Goal: Task Accomplishment & Management: Manage account settings

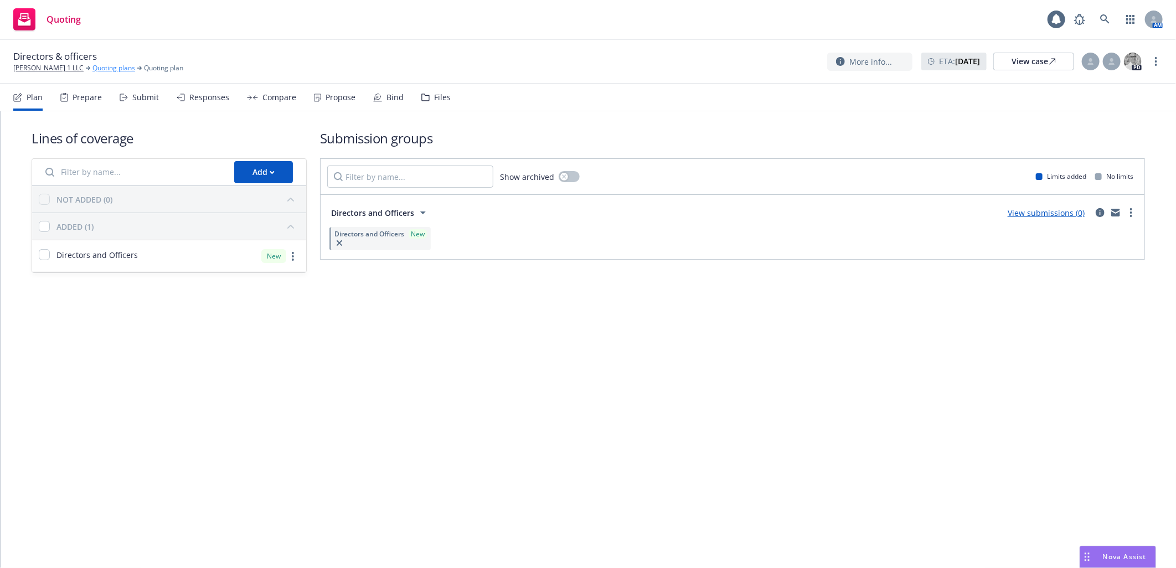
click at [92, 68] on link "Quoting plans" at bounding box center [113, 68] width 43 height 10
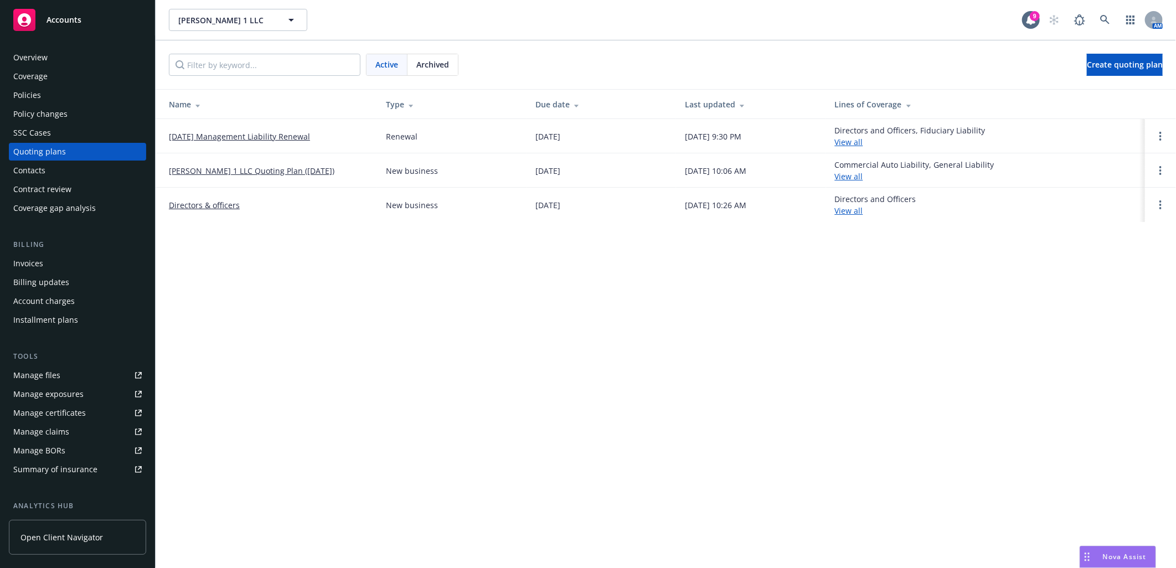
click at [203, 204] on link "Directors & officers" at bounding box center [204, 205] width 71 height 12
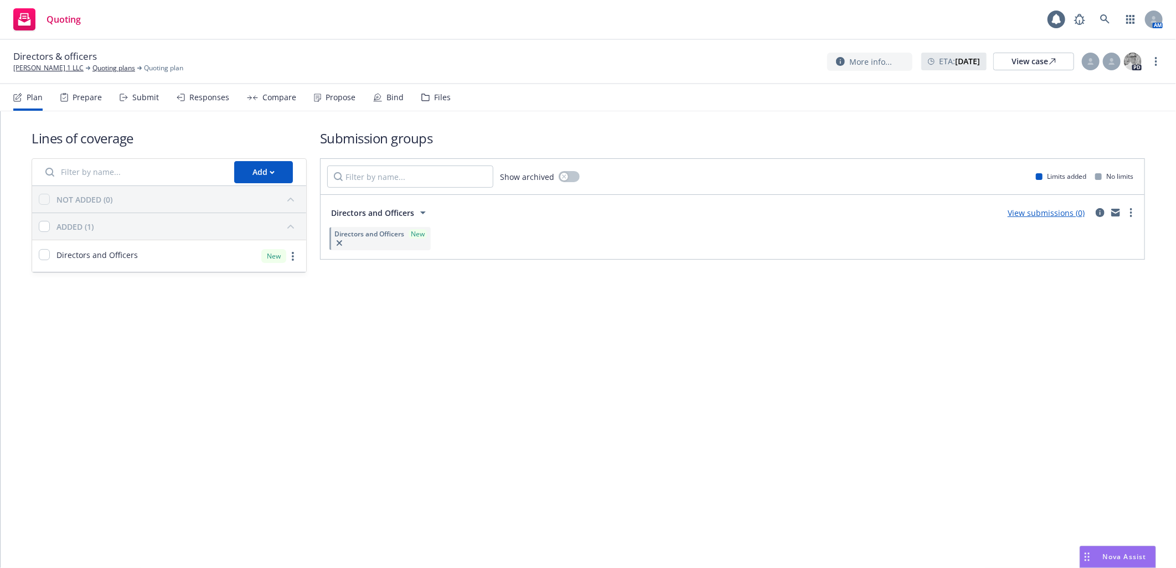
click at [447, 106] on nav "Plan Prepare Submit Responses Compare Propose Bind Files" at bounding box center [588, 97] width 1150 height 27
click at [444, 102] on div "Files" at bounding box center [435, 97] width 29 height 27
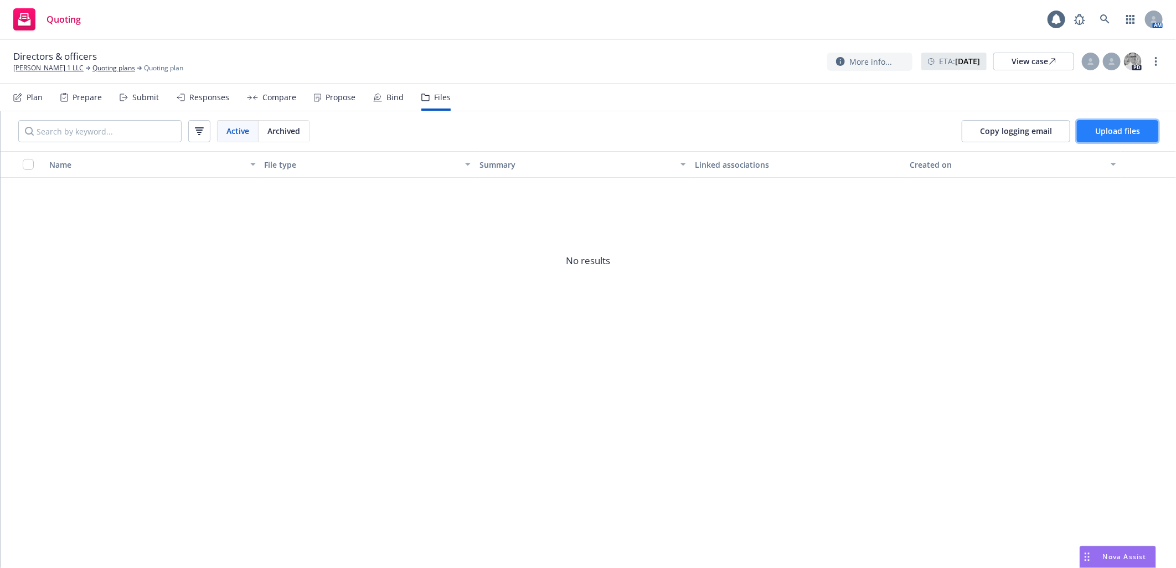
click at [1117, 129] on span "Upload files" at bounding box center [1117, 131] width 45 height 11
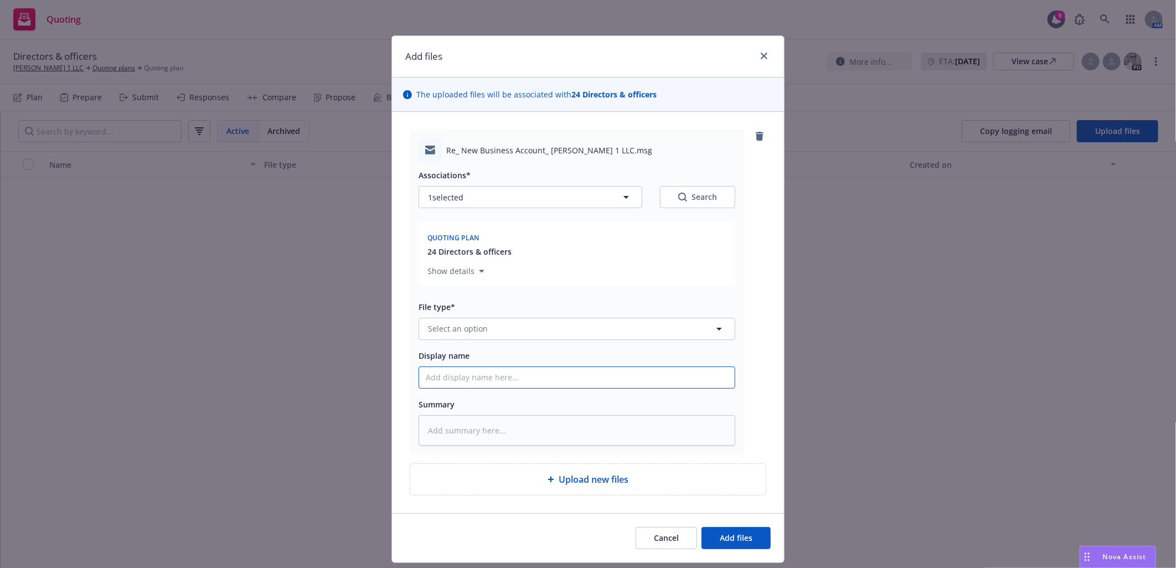
click at [544, 385] on input "Display name" at bounding box center [577, 377] width 316 height 21
type textarea "x"
type input "N"
type textarea "x"
type input "Ne"
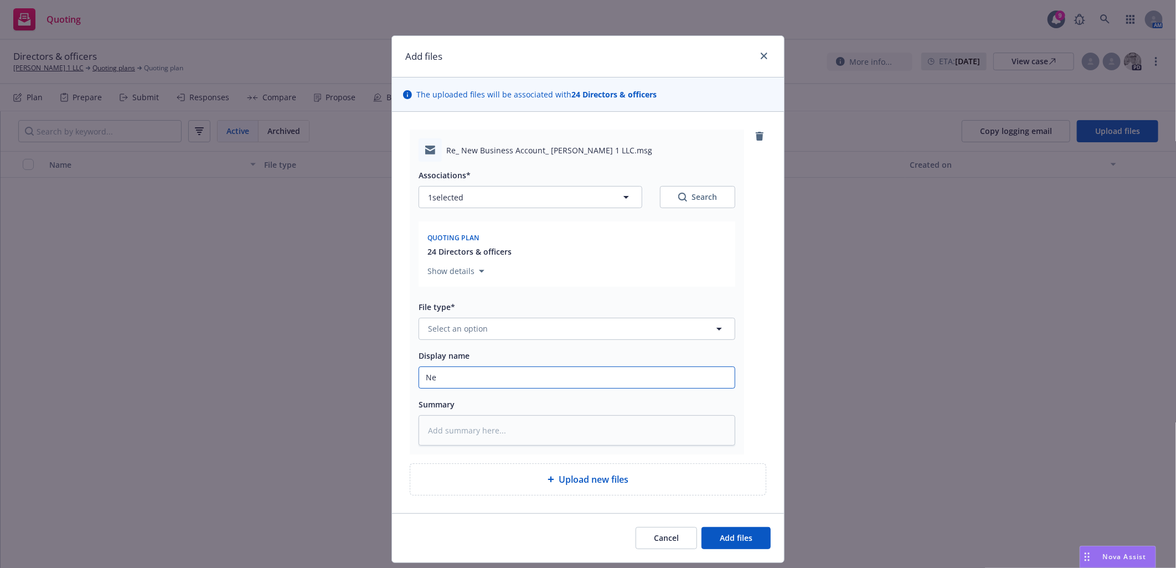
type textarea "x"
type input "New"
type textarea "x"
type input "New"
type textarea "x"
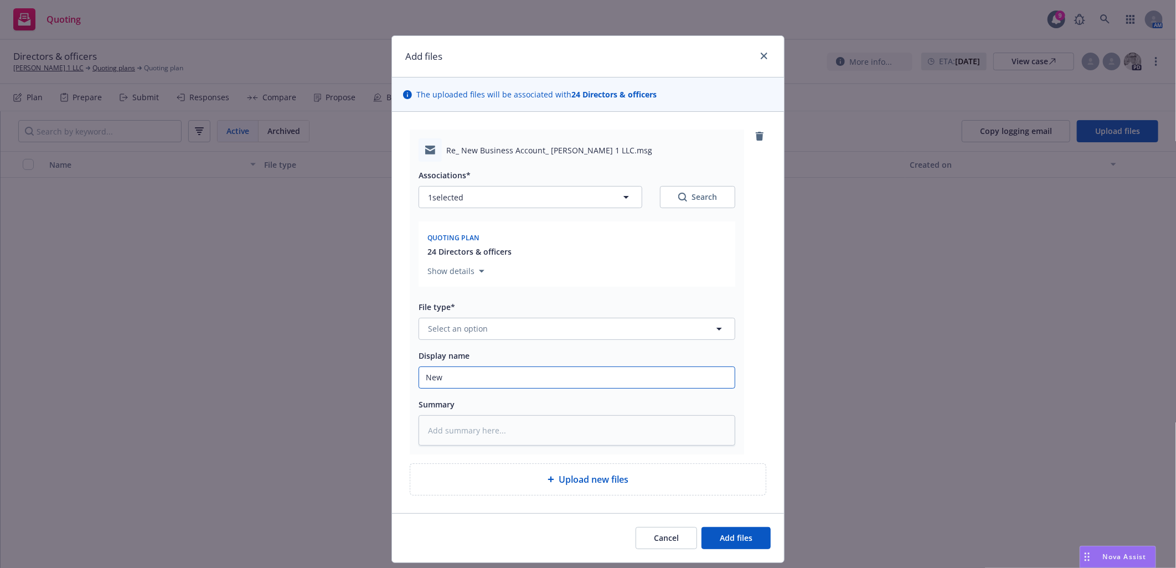
type input "New B"
type textarea "x"
type input "New Bu"
type textarea "x"
type input "New Busi"
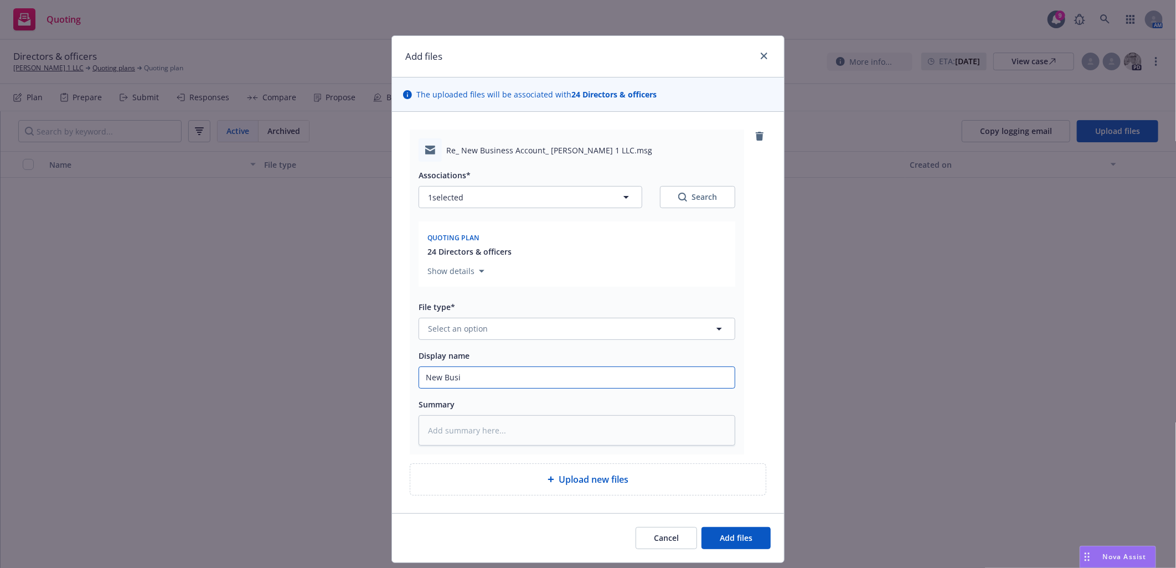
type textarea "x"
type input "New Busin"
type textarea "x"
type input "New Busine"
type textarea "x"
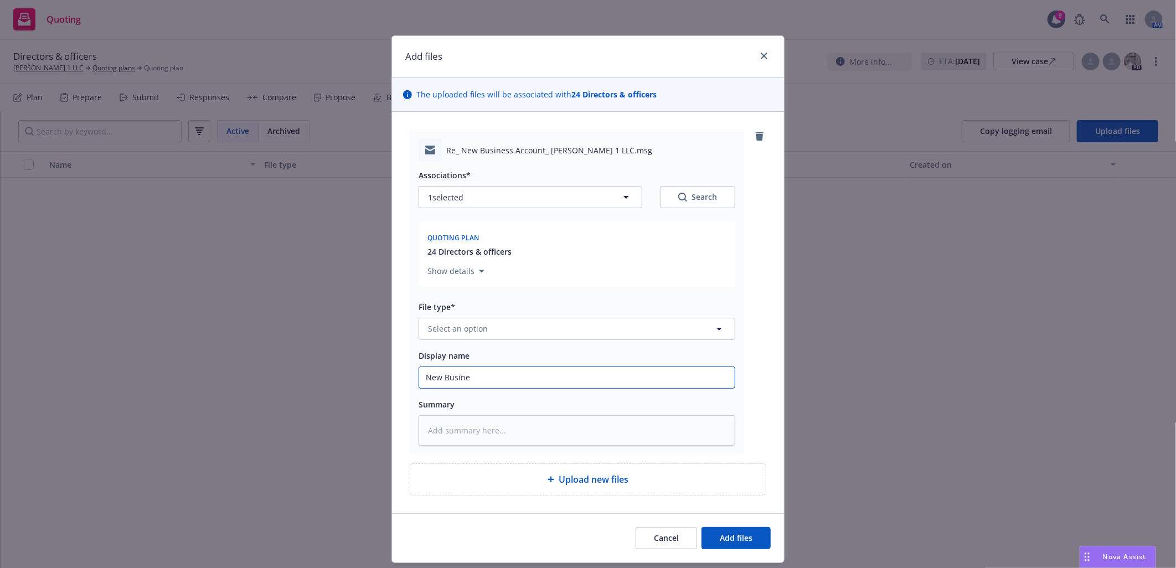
type input "New Busines"
type textarea "x"
type input "New Business"
type textarea "x"
type input "New Business"
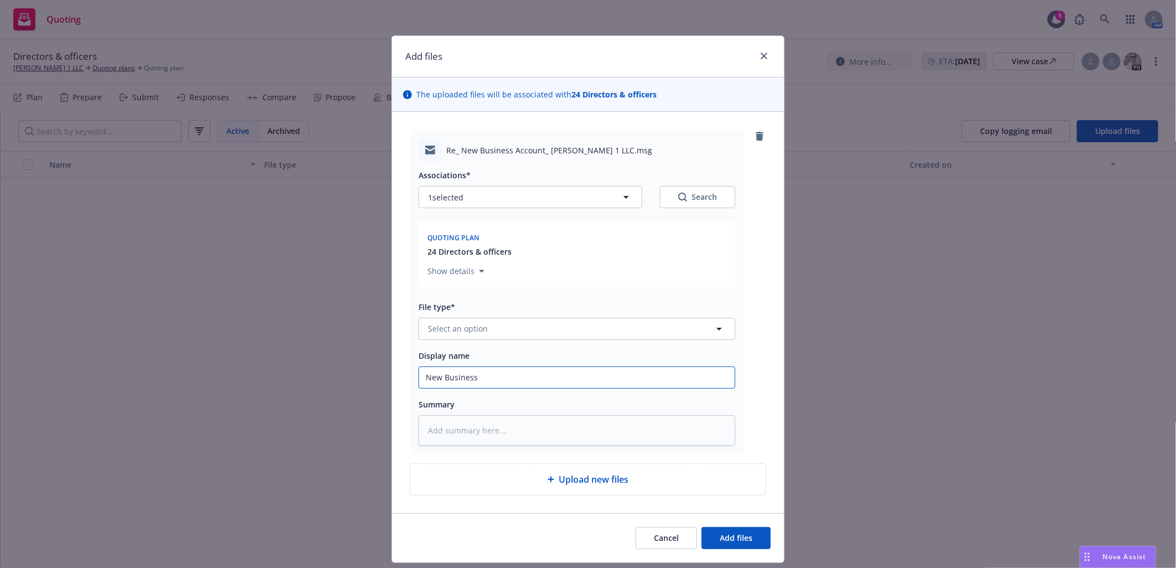
type textarea "x"
type input "New Business Em"
type textarea "x"
type input "New Business Ema"
type textarea "x"
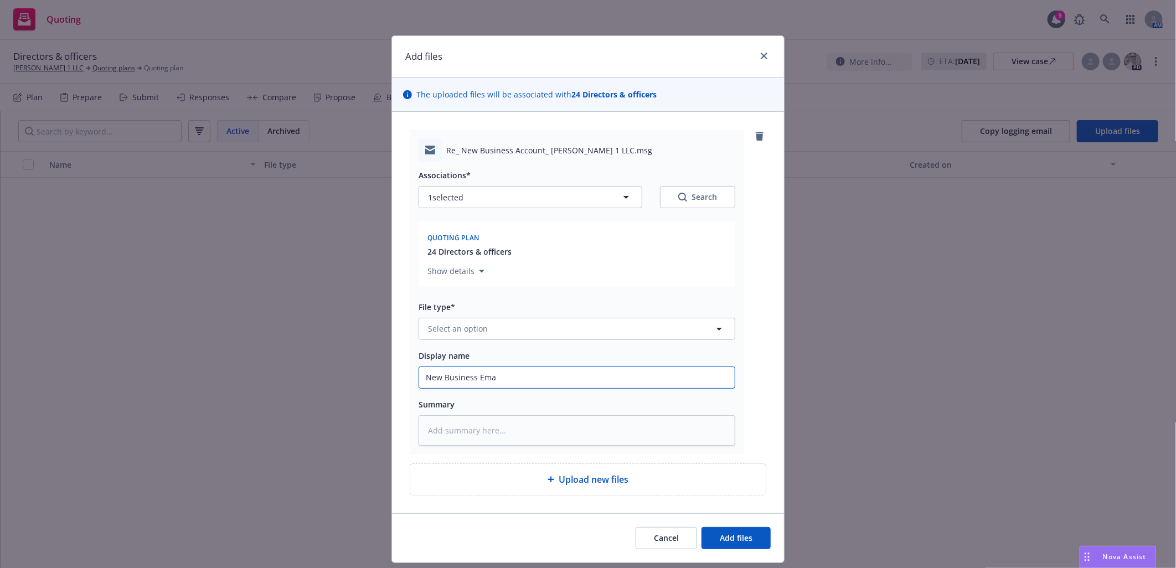
type input "New Business Emai"
type textarea "x"
type input "New Business Email"
click at [529, 331] on button "Select an option" at bounding box center [577, 329] width 317 height 22
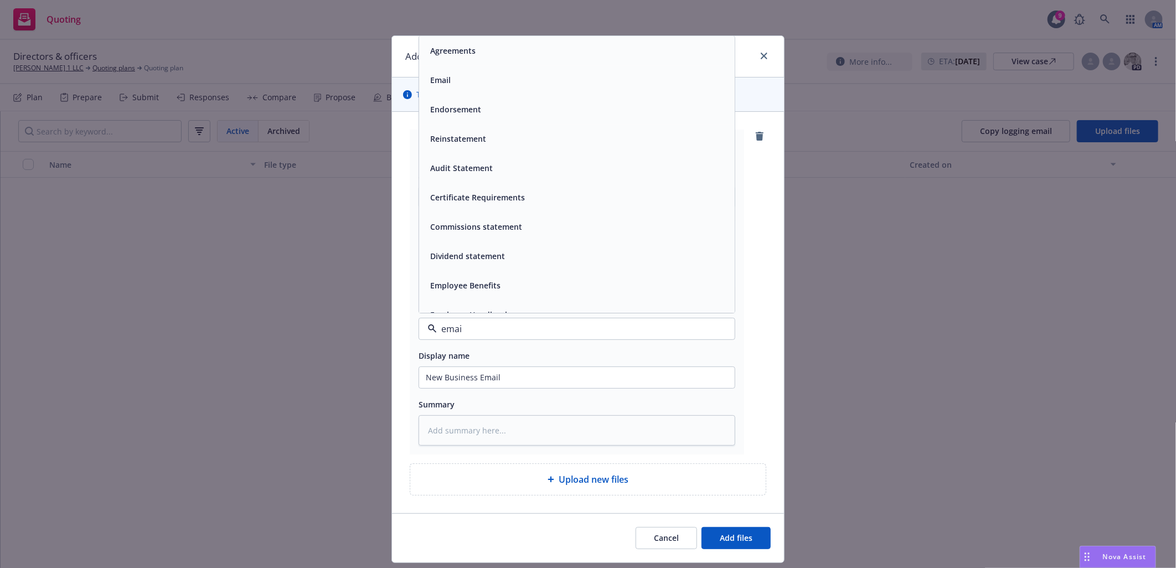
type input "email"
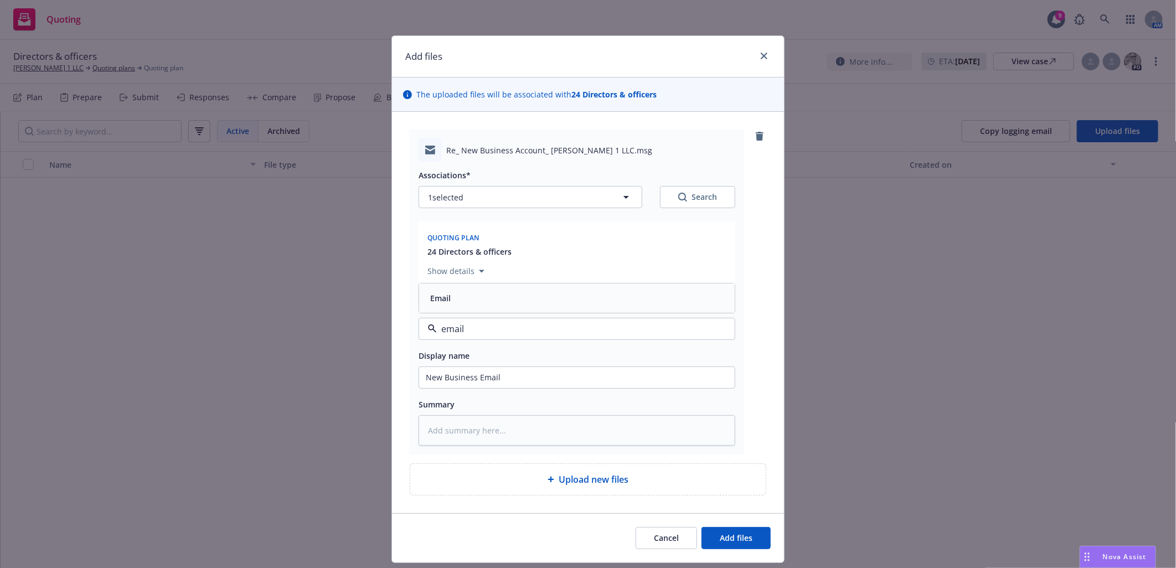
click at [521, 313] on div "Email" at bounding box center [577, 298] width 316 height 29
click at [749, 536] on button "Add files" at bounding box center [736, 538] width 69 height 22
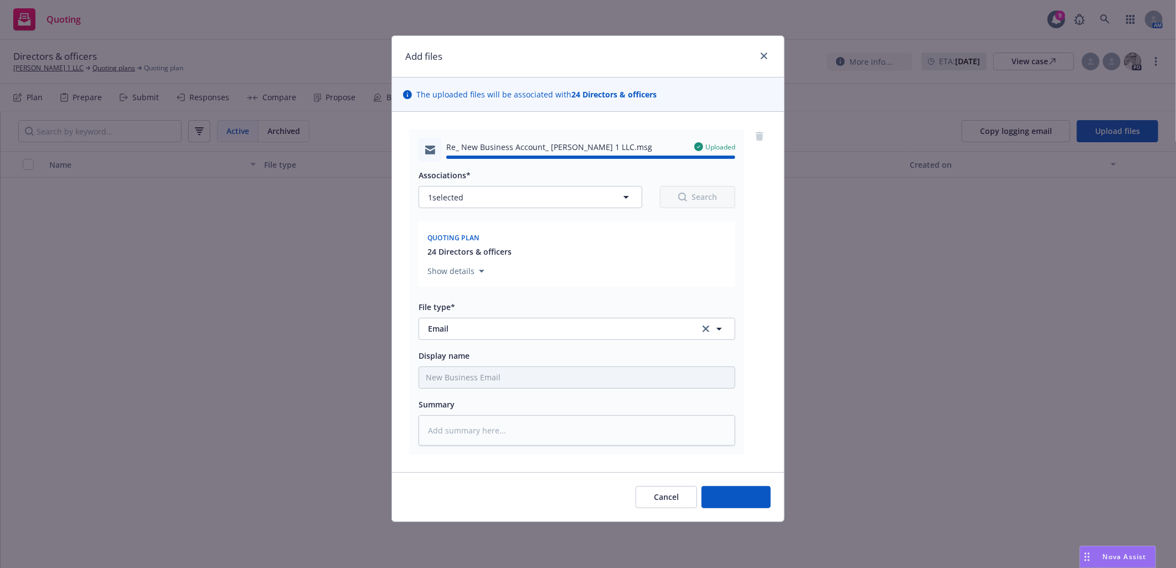
type textarea "x"
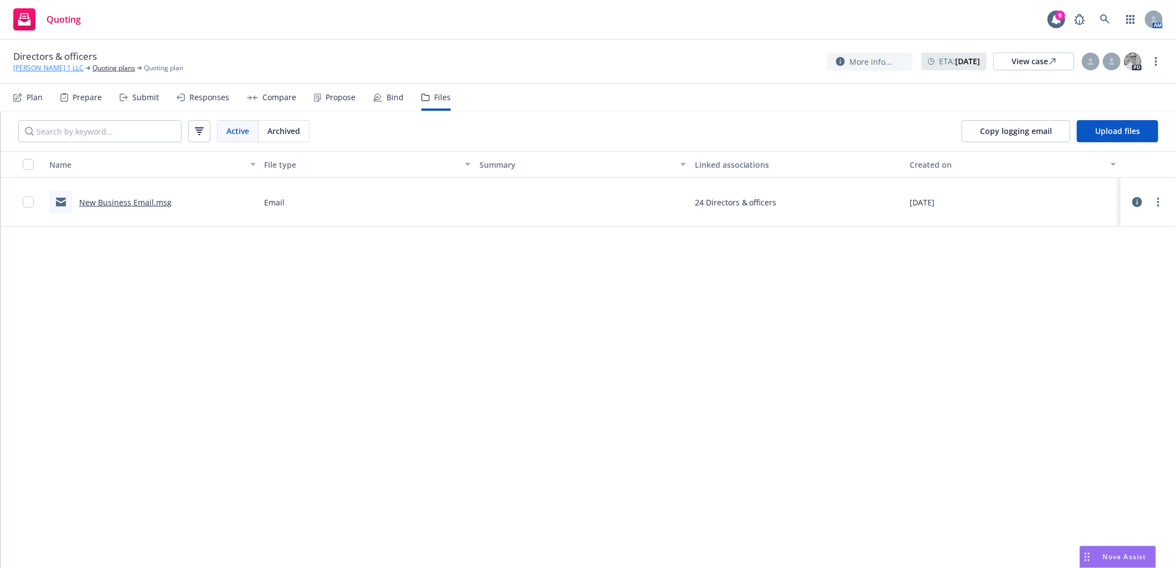
click at [46, 70] on link "[PERSON_NAME] 1 LLC" at bounding box center [48, 68] width 70 height 10
